Goal: Information Seeking & Learning: Learn about a topic

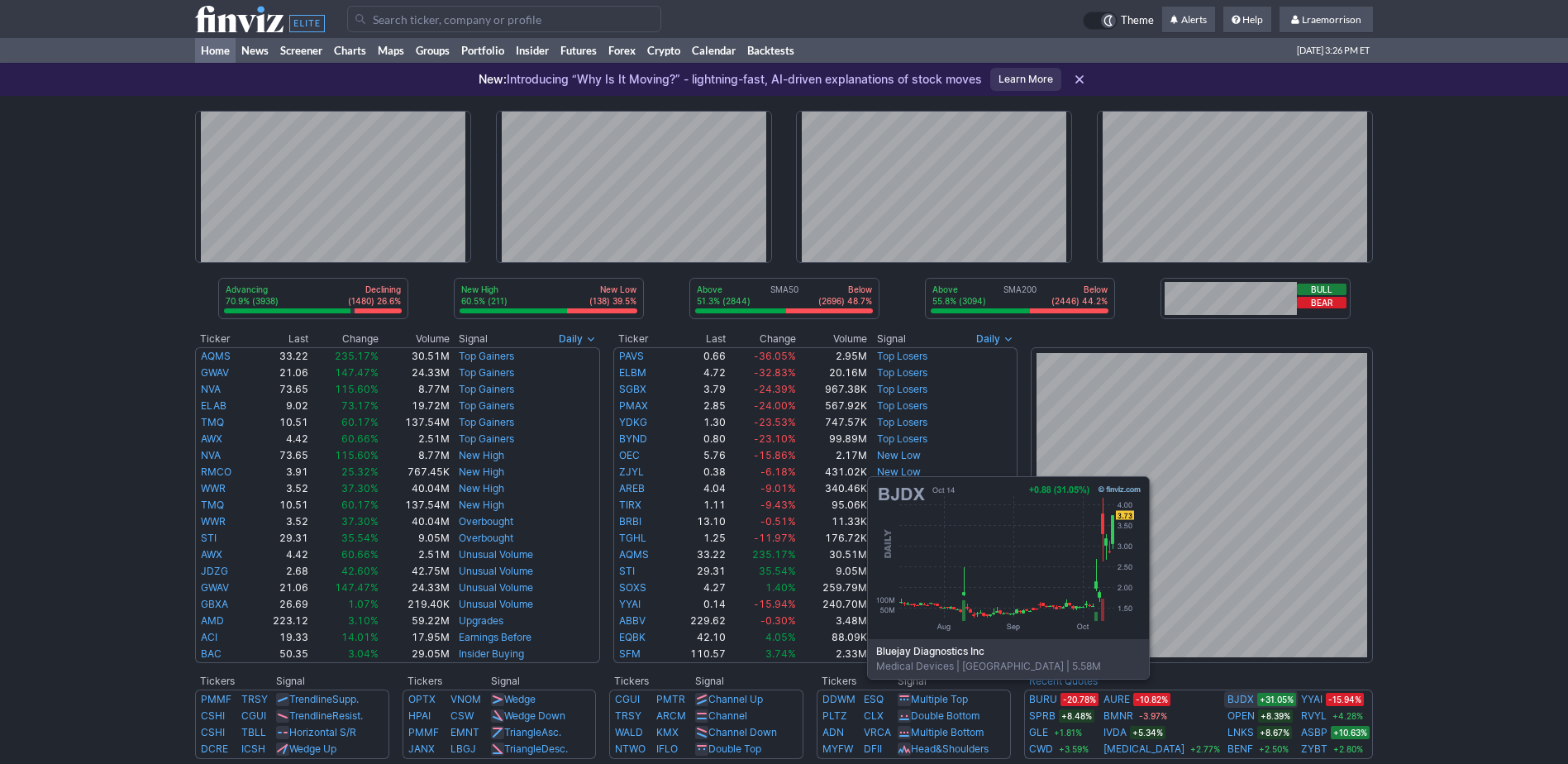
click at [1228, 704] on link "BJDX" at bounding box center [1240, 699] width 26 height 16
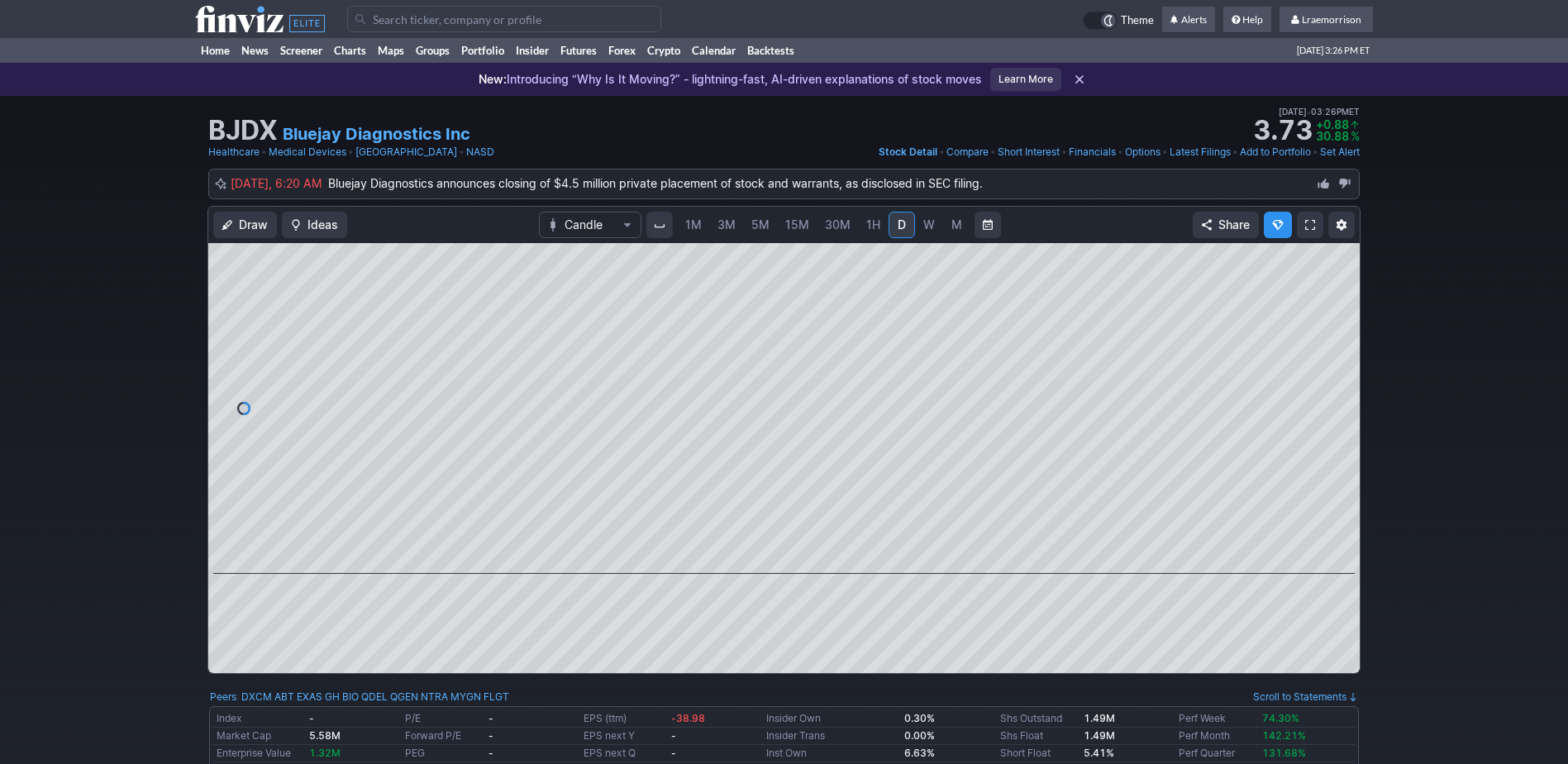
click at [694, 228] on span "1M" at bounding box center [693, 224] width 16 height 14
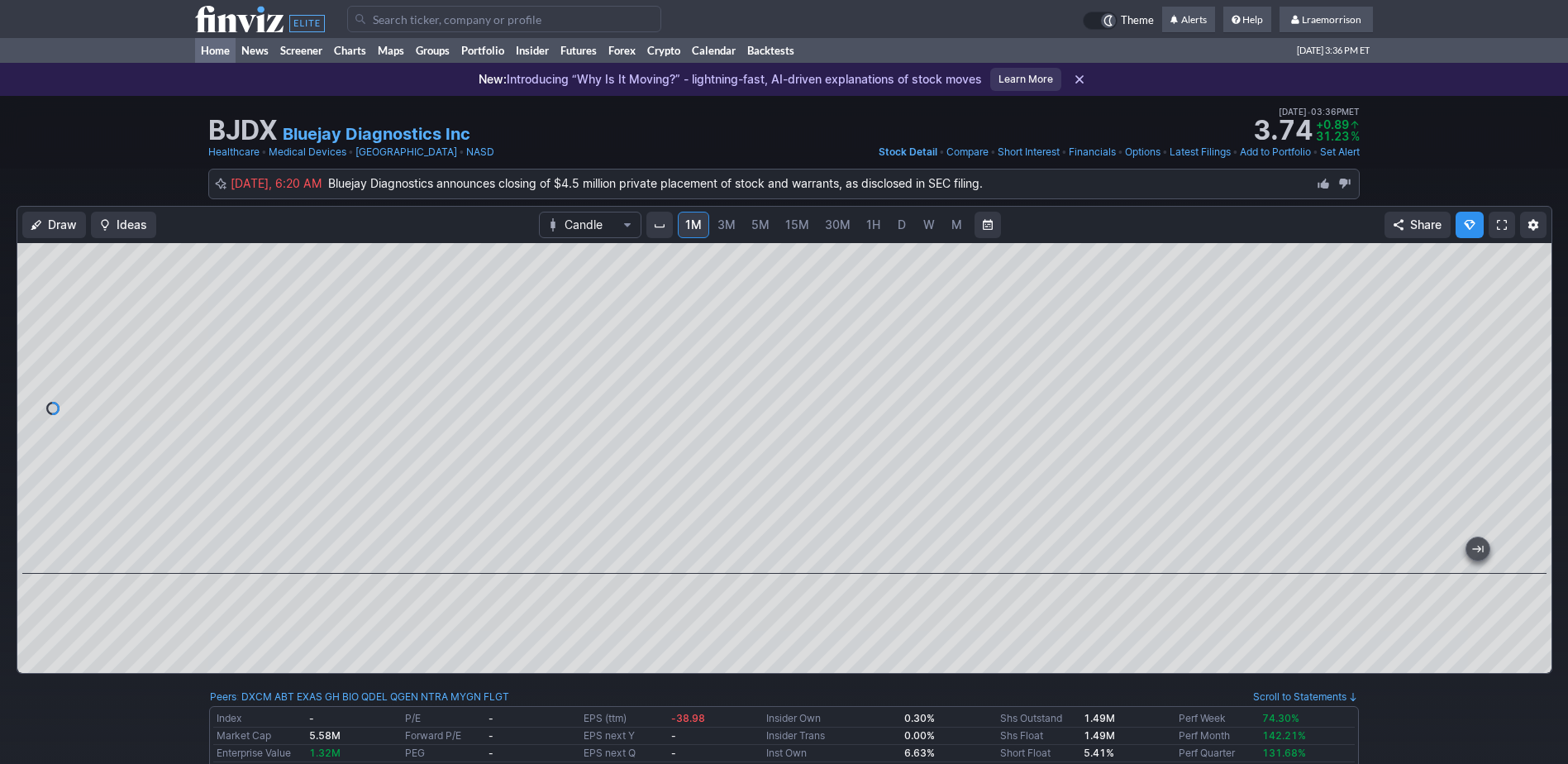
click at [220, 48] on link "Home" at bounding box center [216, 50] width 41 height 25
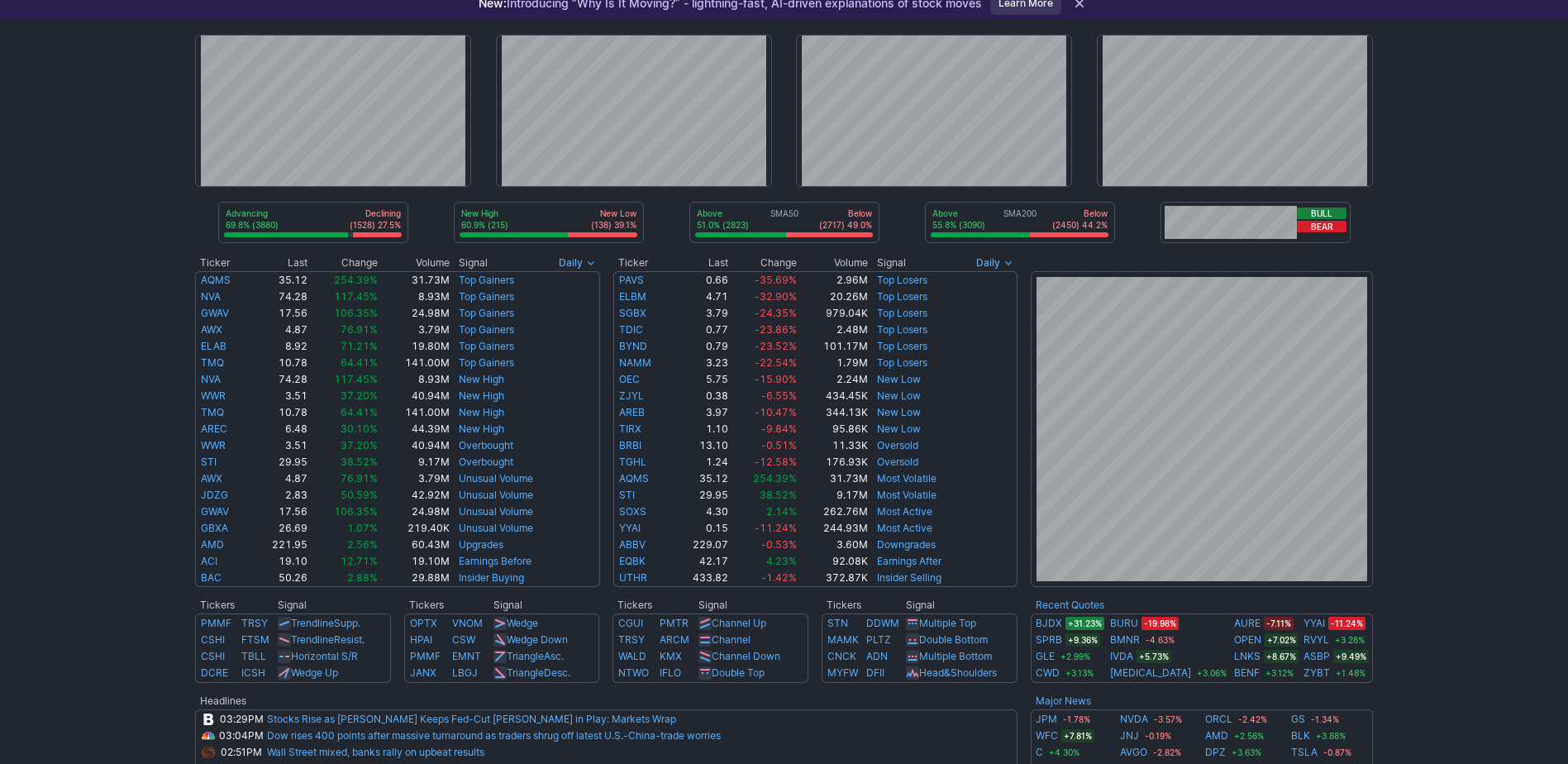
scroll to position [166, 0]
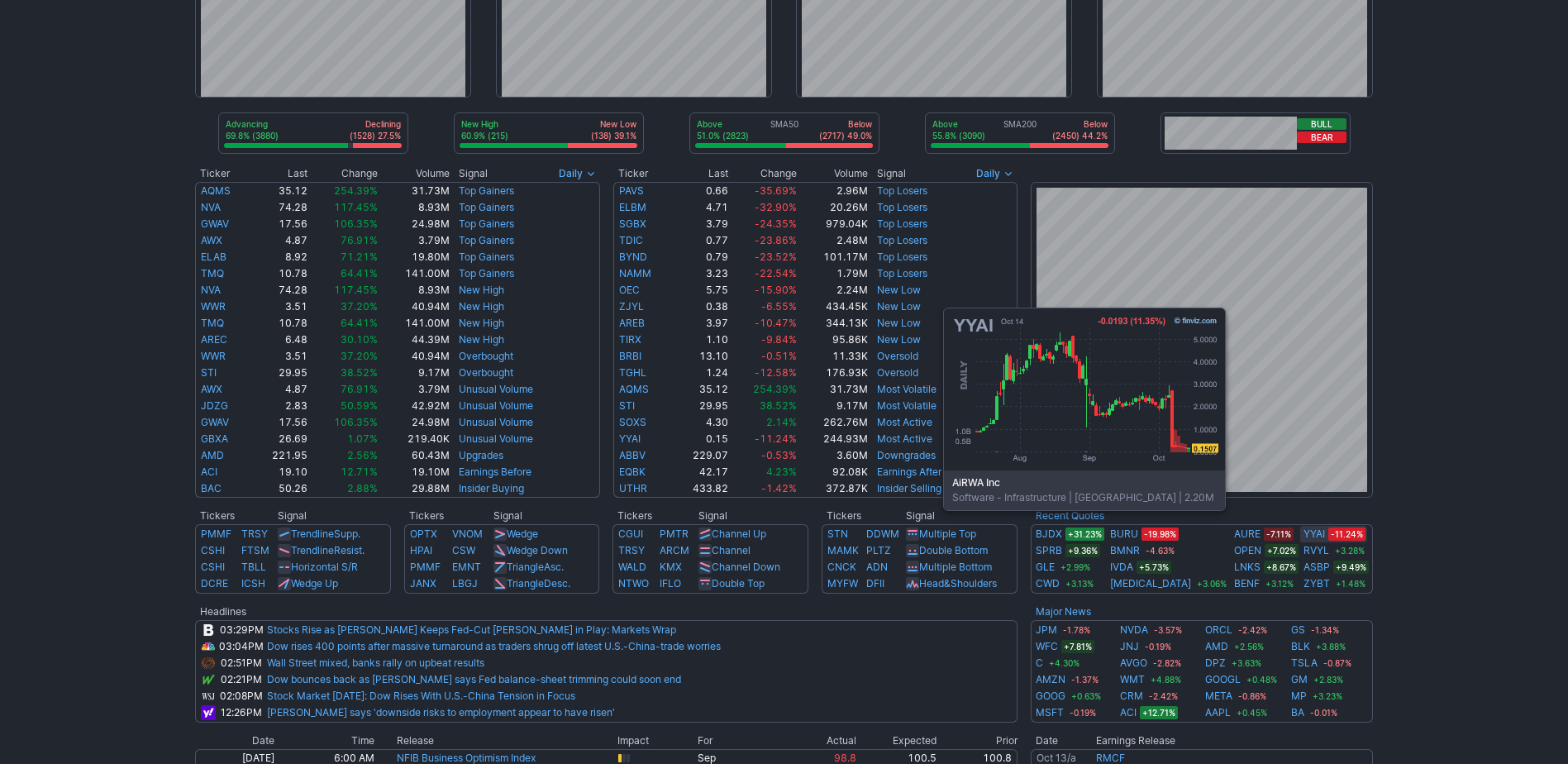
click at [1303, 535] on link "YYAI" at bounding box center [1313, 533] width 21 height 16
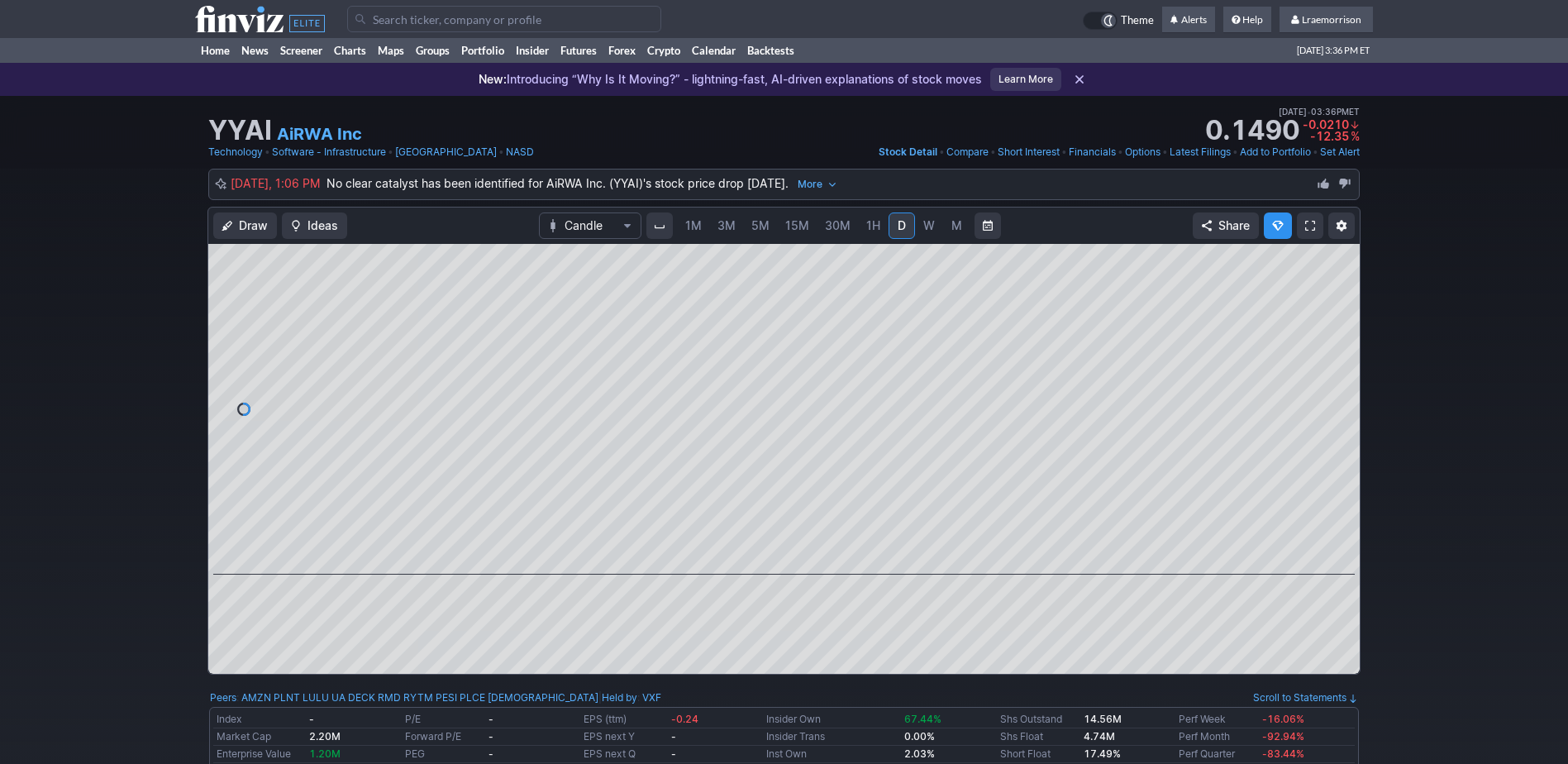
click at [688, 230] on span "1M" at bounding box center [693, 225] width 16 height 14
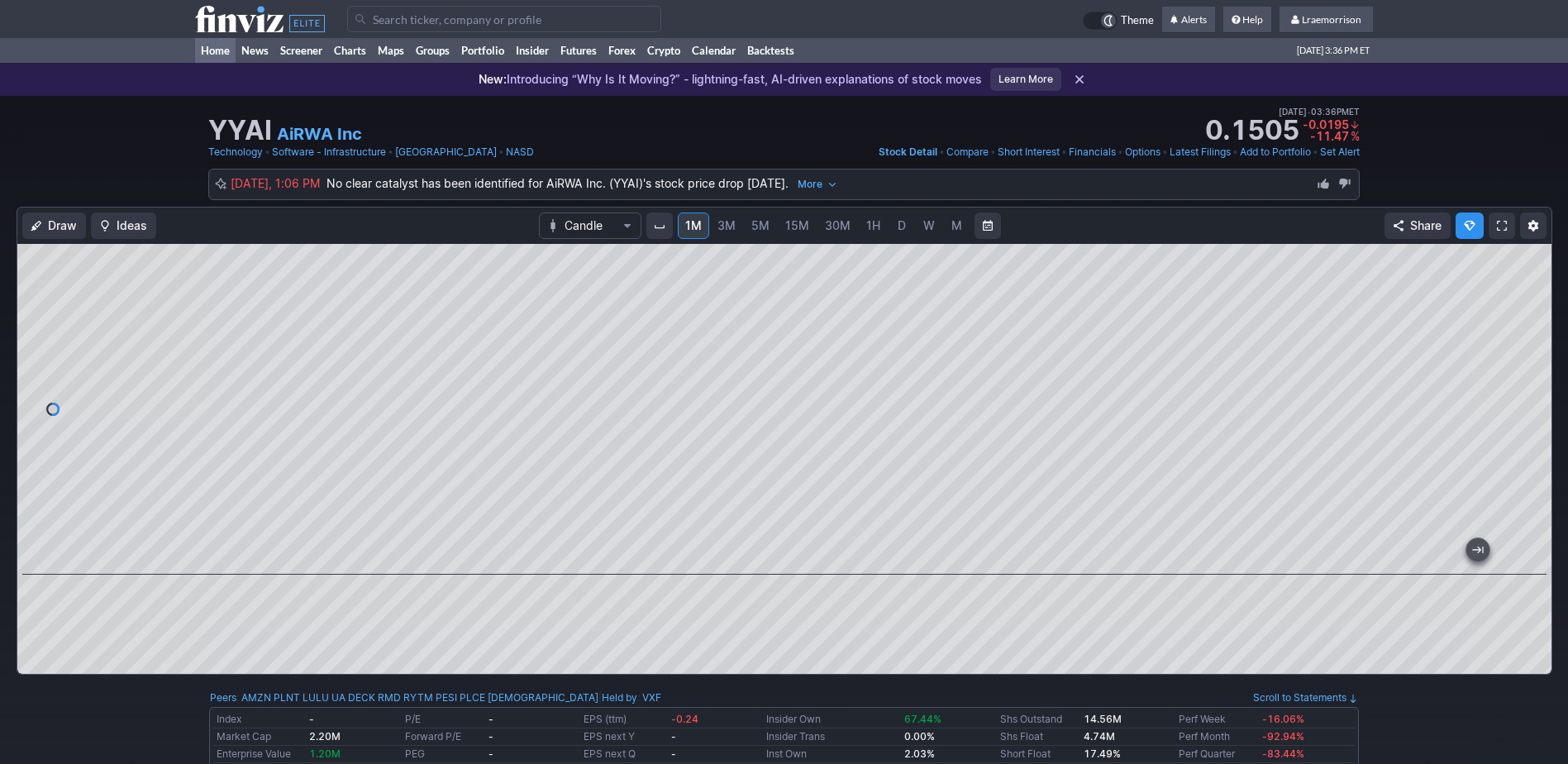
click at [216, 48] on link "Home" at bounding box center [216, 50] width 41 height 25
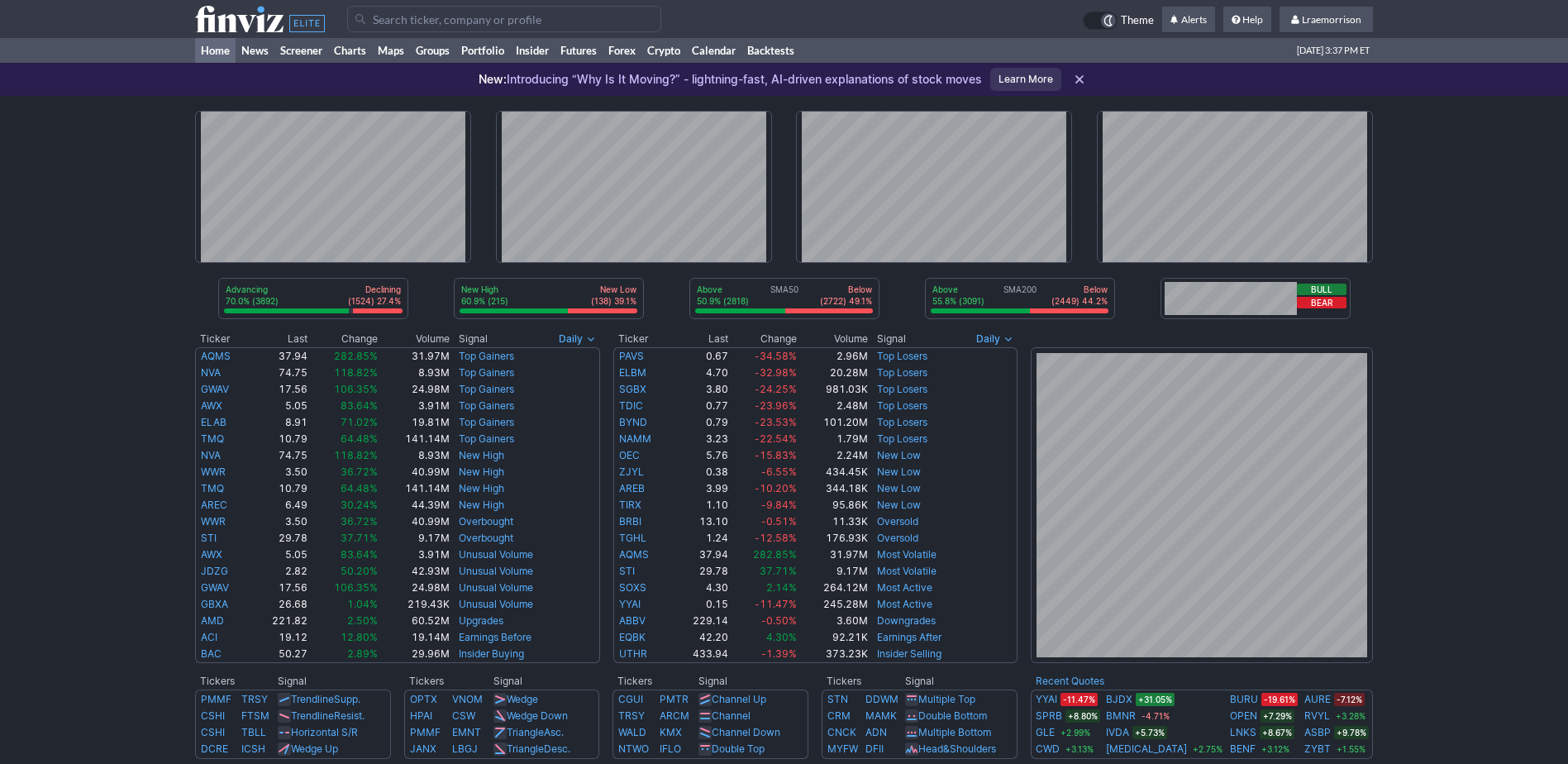
click at [534, 110] on div at bounding box center [784, 187] width 1177 height 182
